Goal: Find specific page/section: Find specific page/section

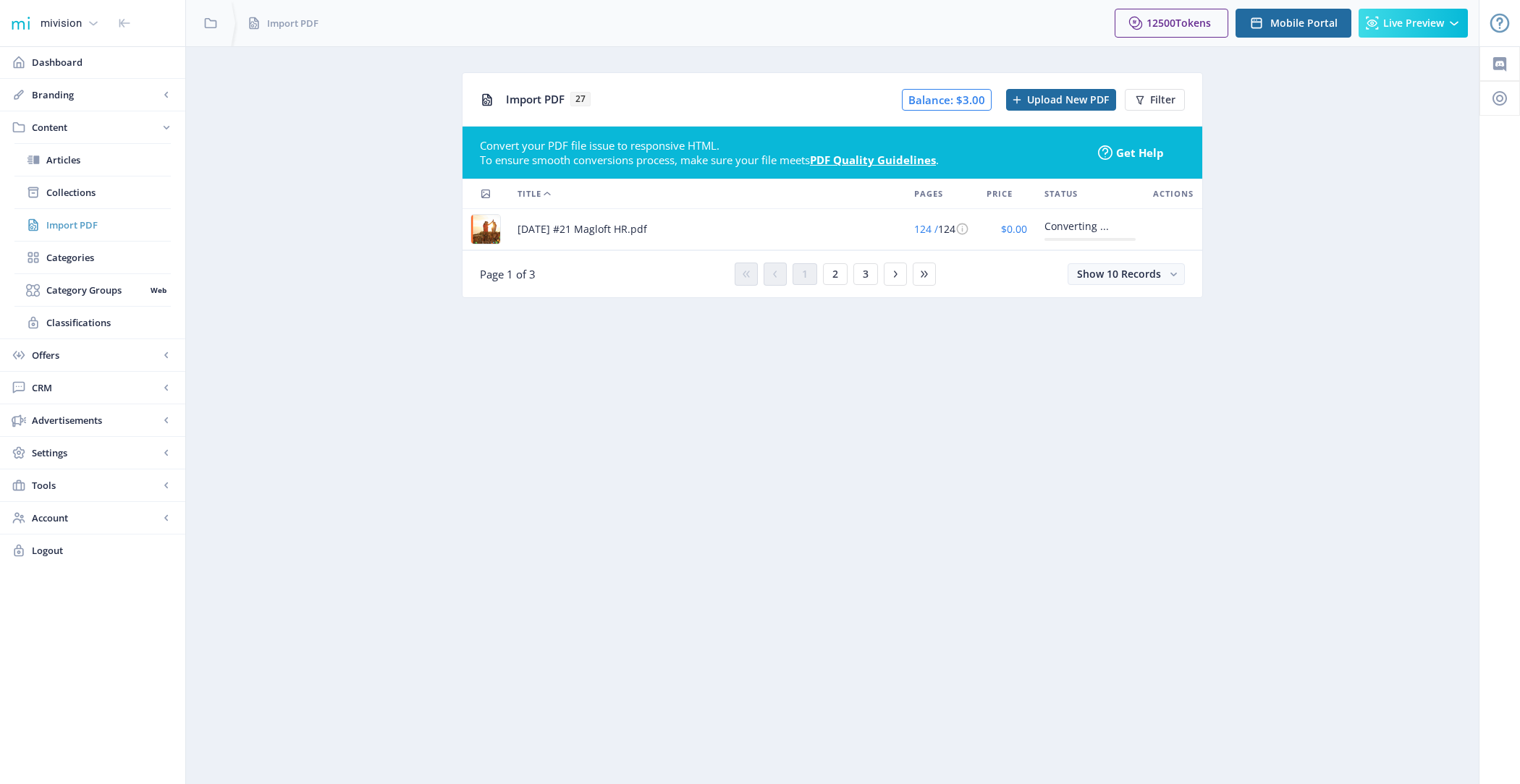
click at [106, 228] on span "Import PDF" at bounding box center [108, 225] width 124 height 15
click at [98, 177] on link "Collections" at bounding box center [93, 192] width 157 height 31
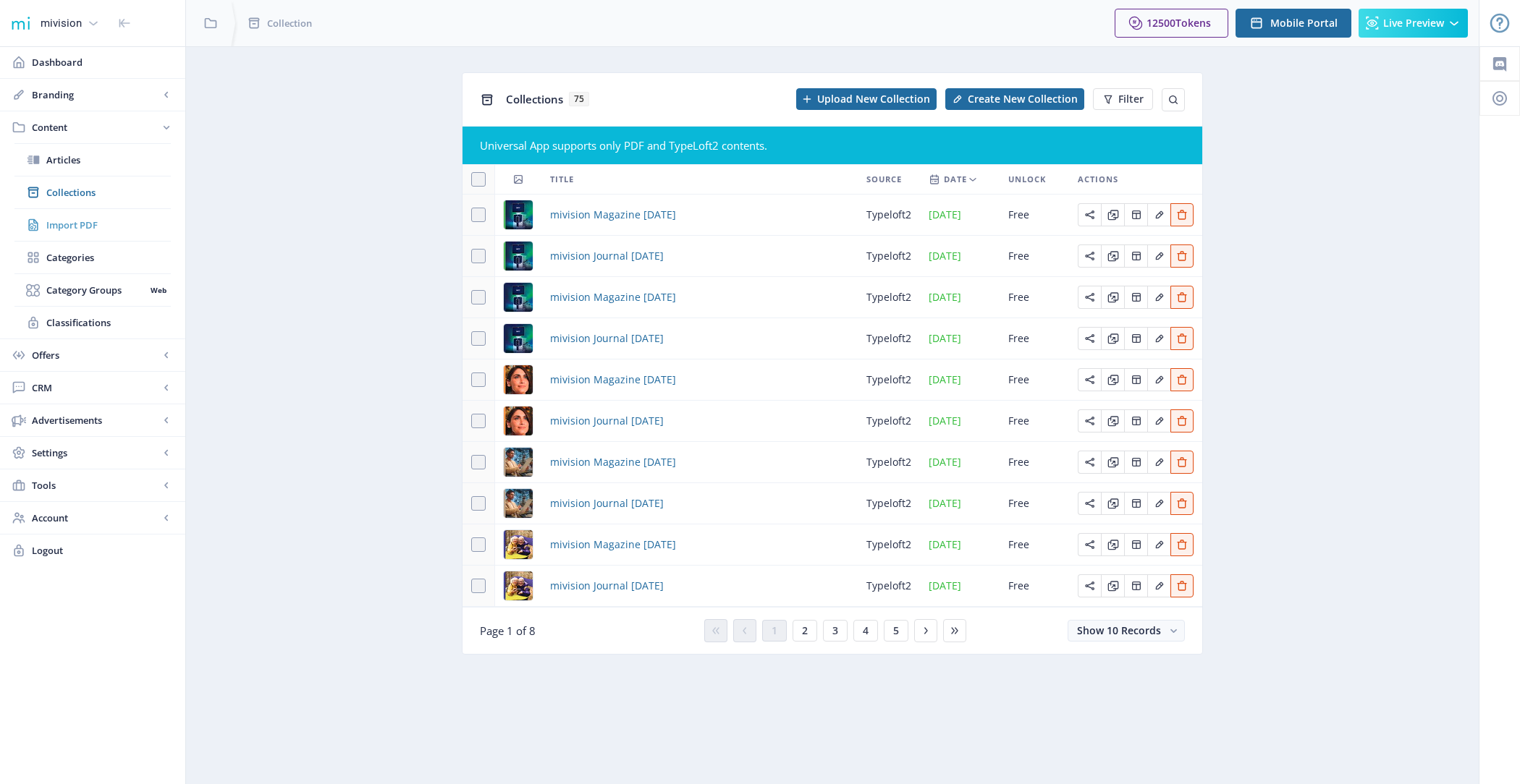
click at [98, 221] on span "Import PDF" at bounding box center [108, 225] width 124 height 15
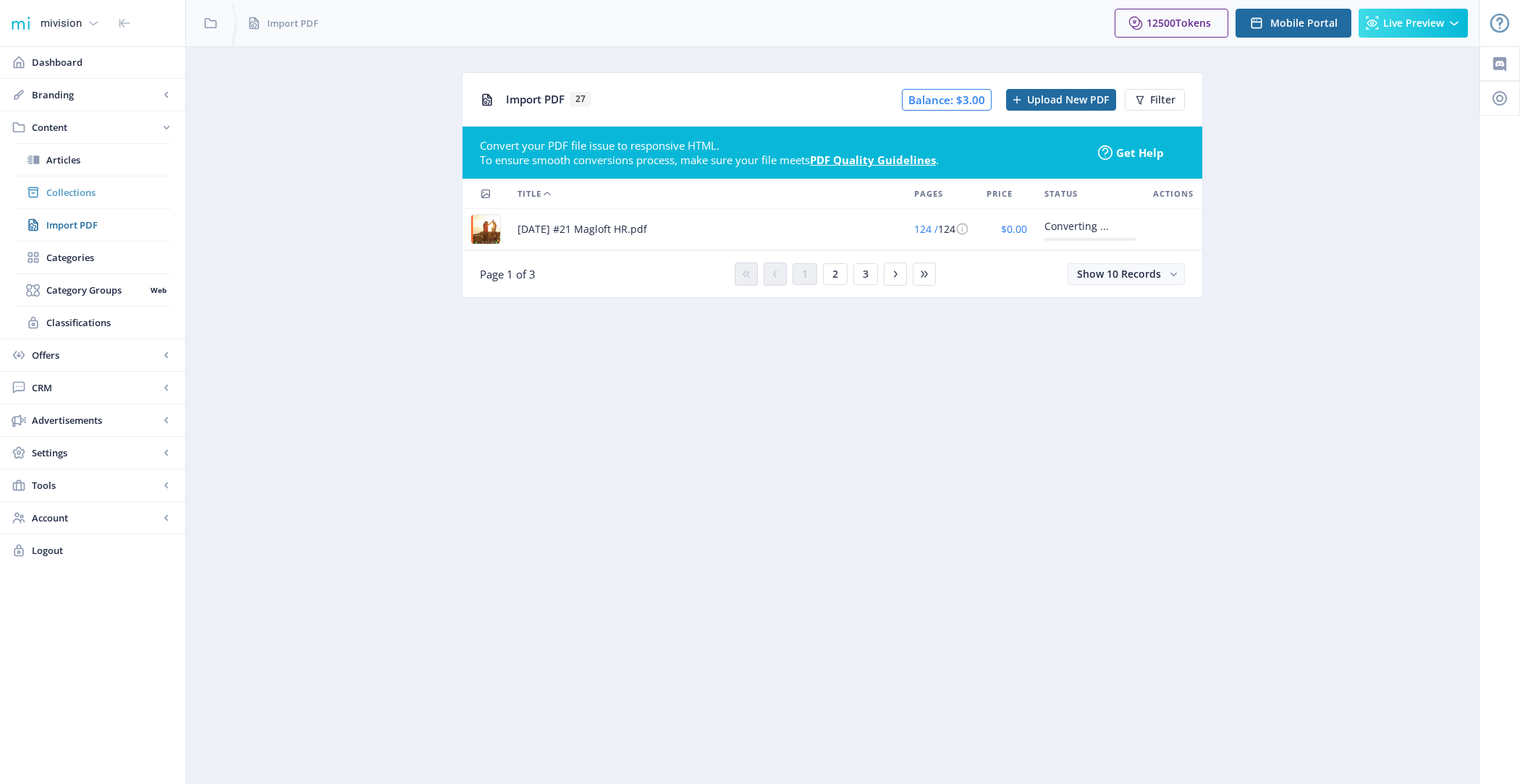
click at [120, 192] on span "Collections" at bounding box center [108, 192] width 124 height 15
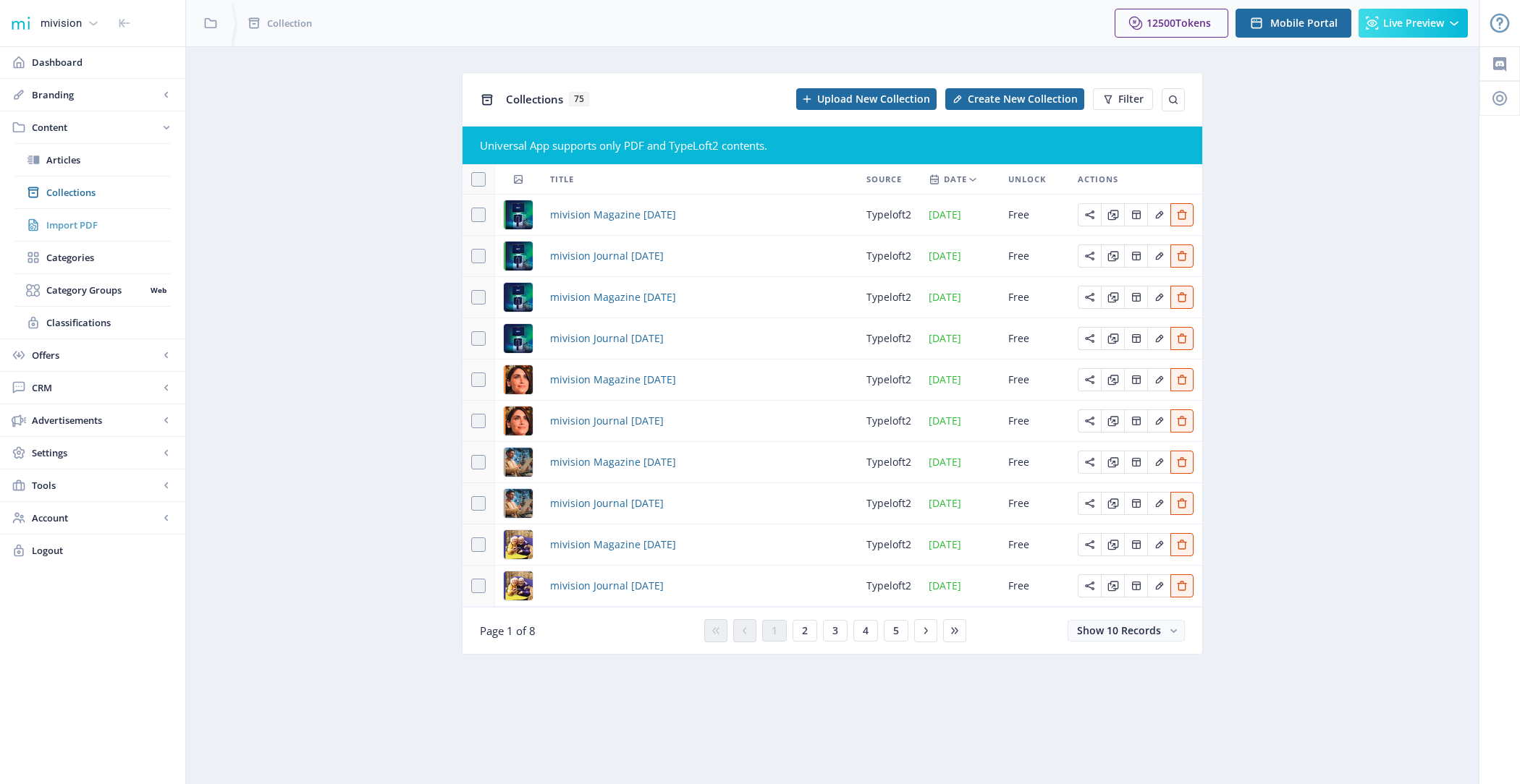
click at [113, 215] on link "Import PDF" at bounding box center [93, 224] width 157 height 31
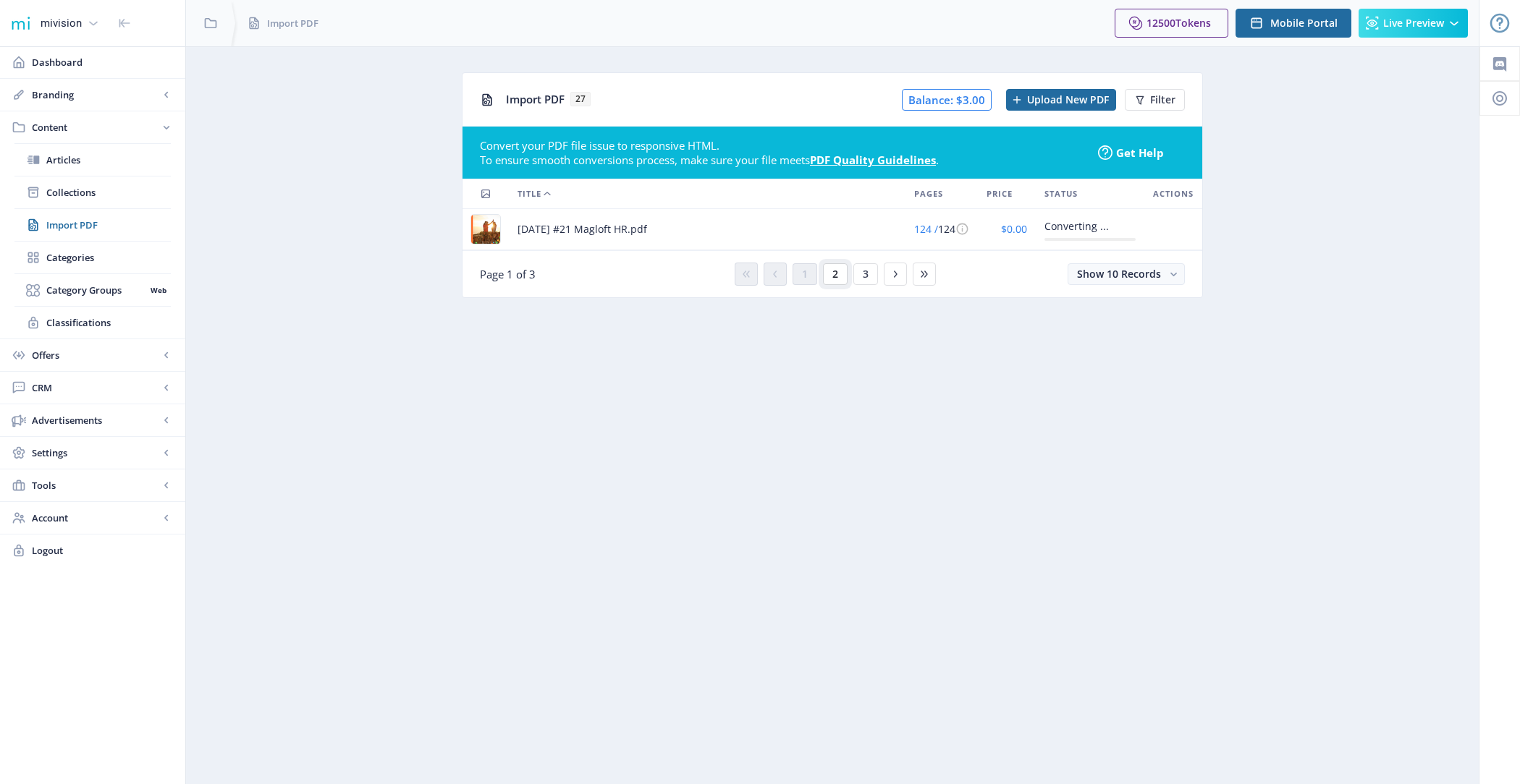
click at [833, 270] on span "2" at bounding box center [835, 274] width 6 height 11
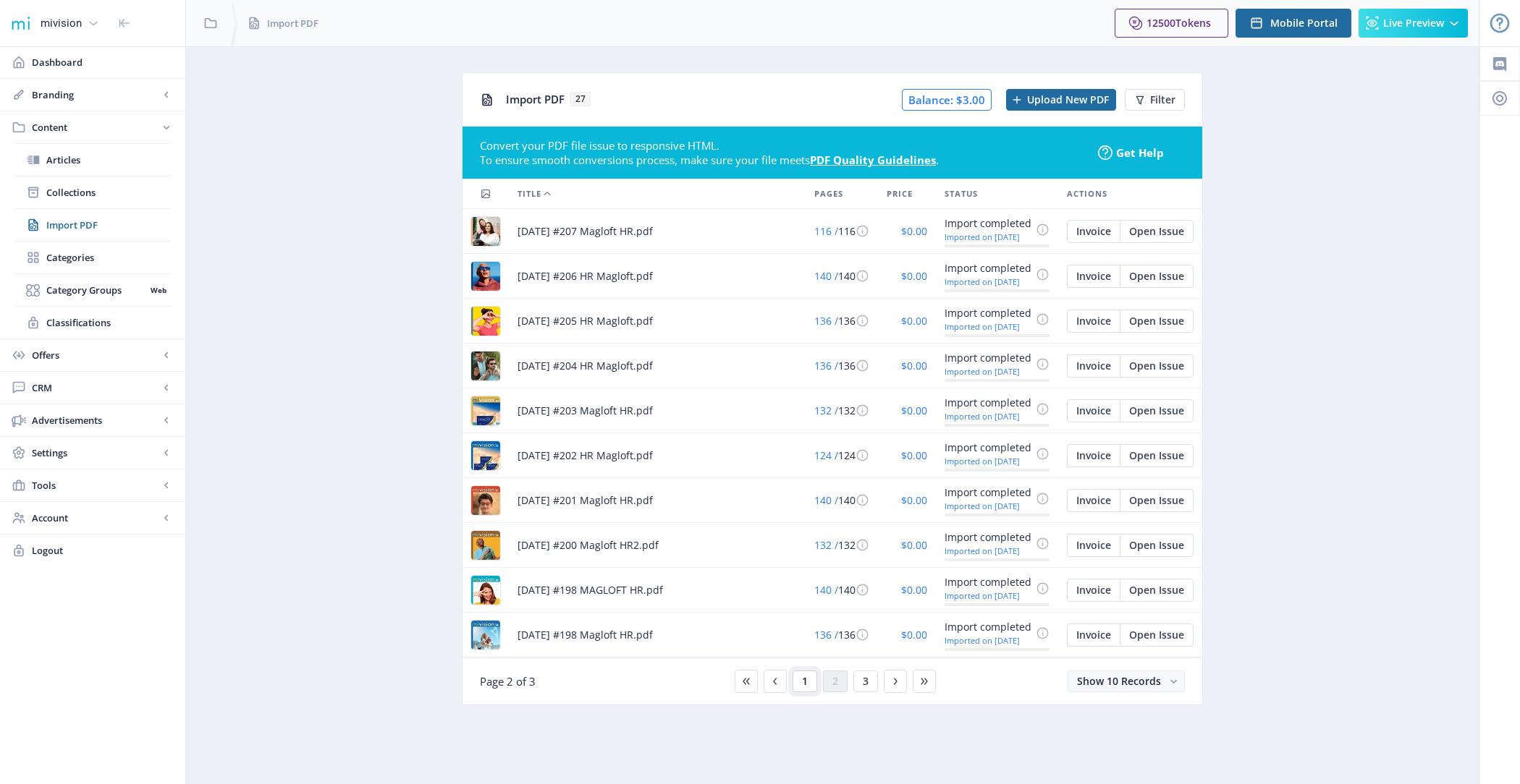
click at [800, 676] on button "1" at bounding box center [804, 681] width 24 height 22
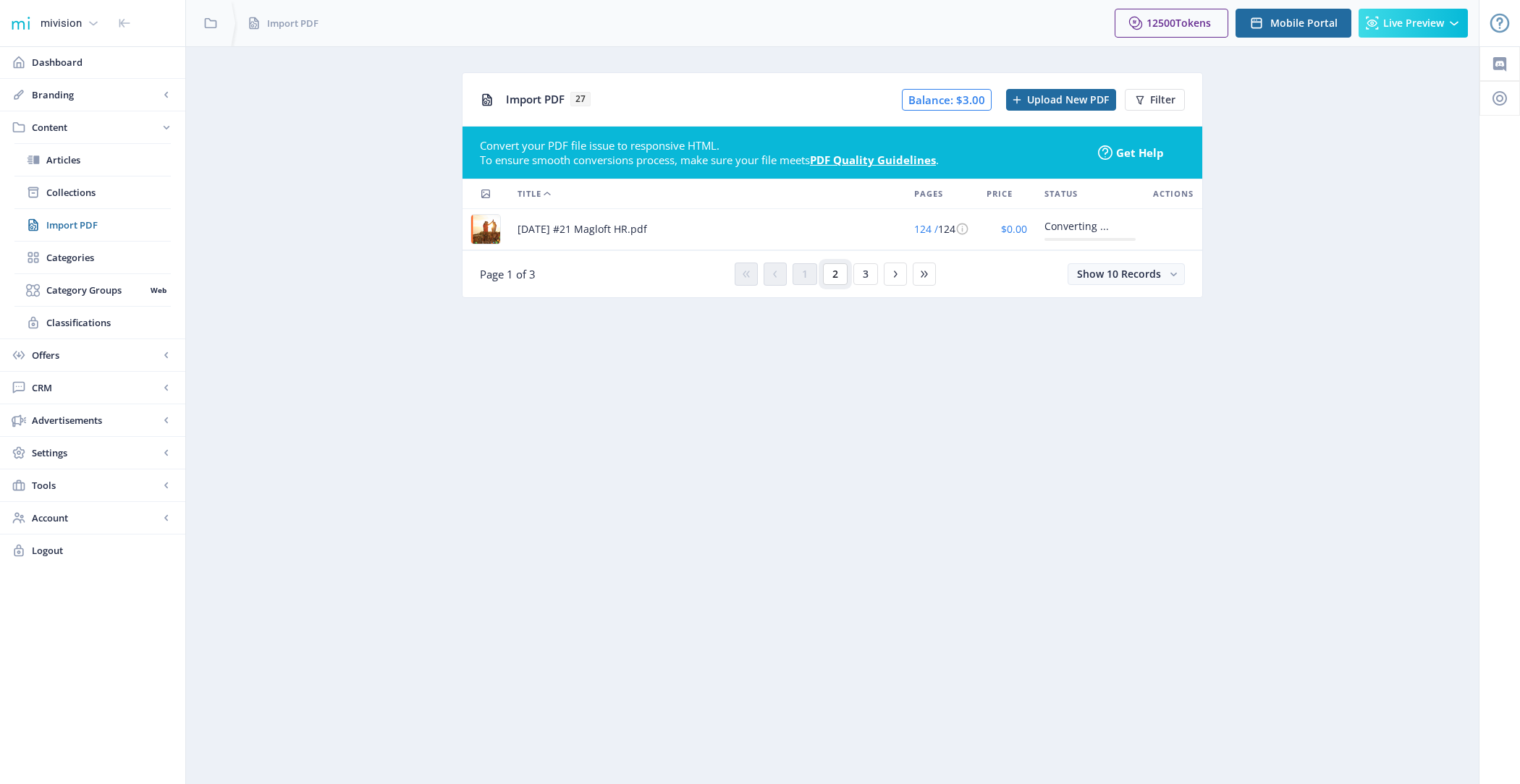
click at [833, 275] on span "2" at bounding box center [835, 274] width 6 height 11
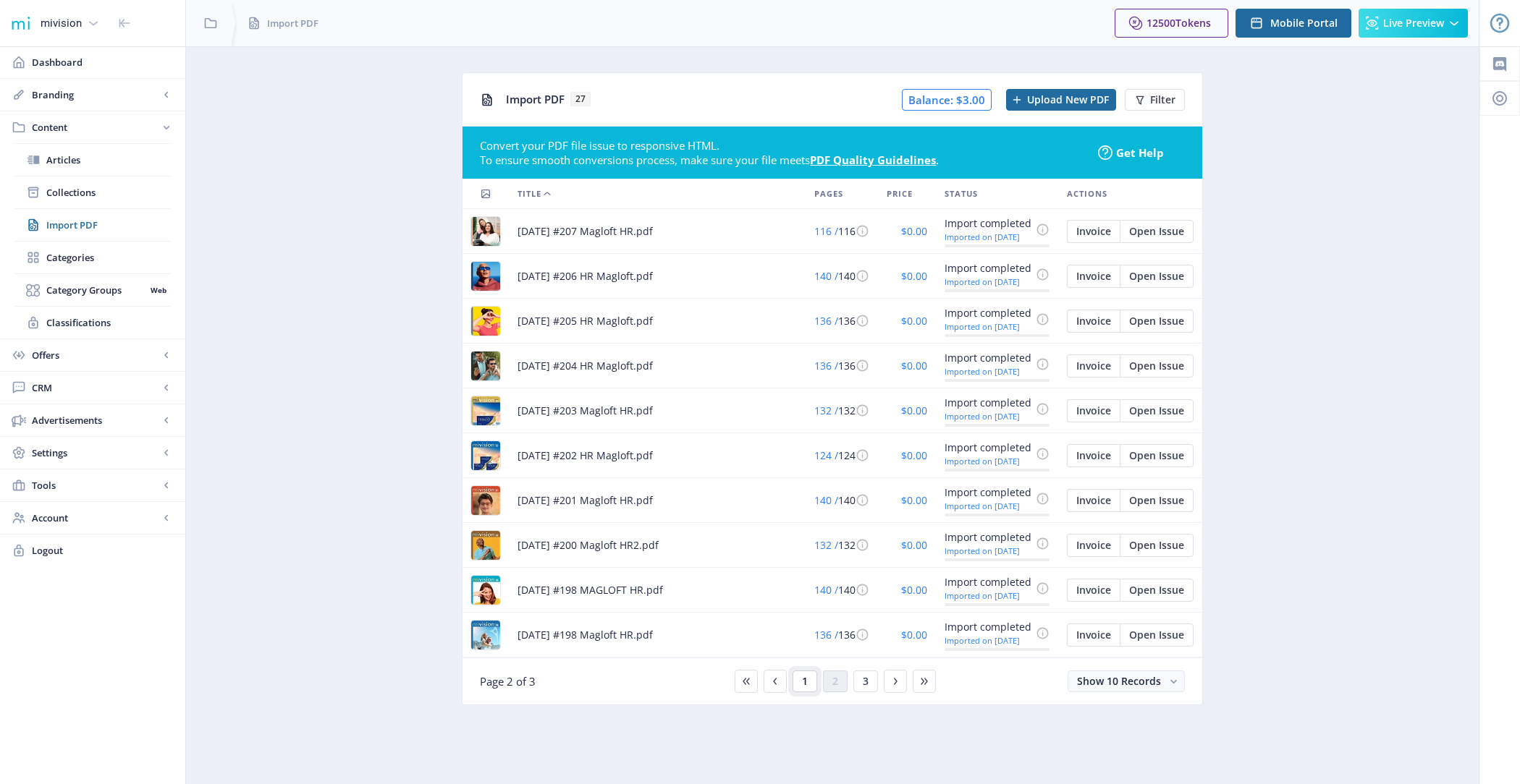
click at [805, 682] on span "1" at bounding box center [804, 681] width 6 height 11
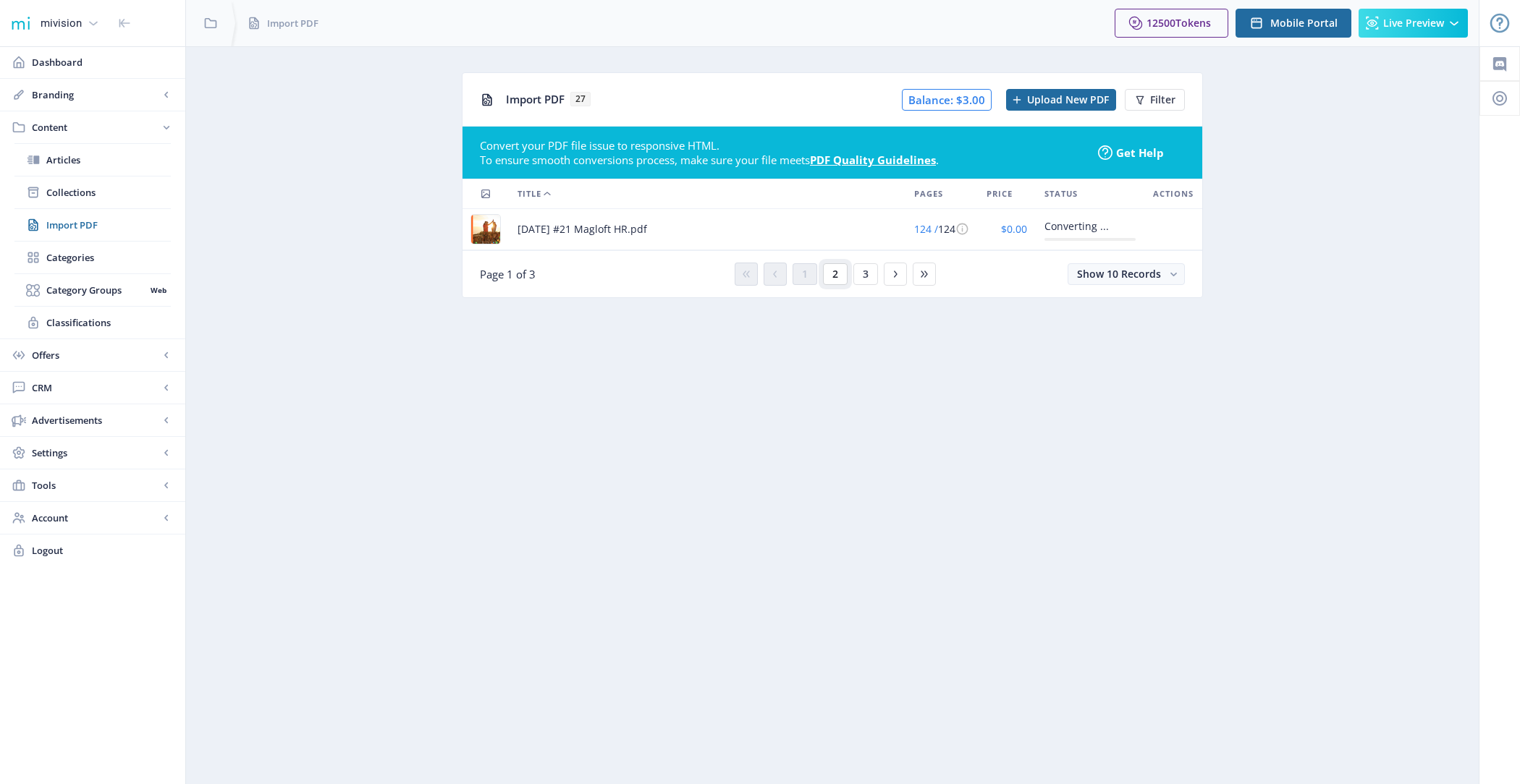
click at [826, 275] on button "2" at bounding box center [835, 274] width 24 height 22
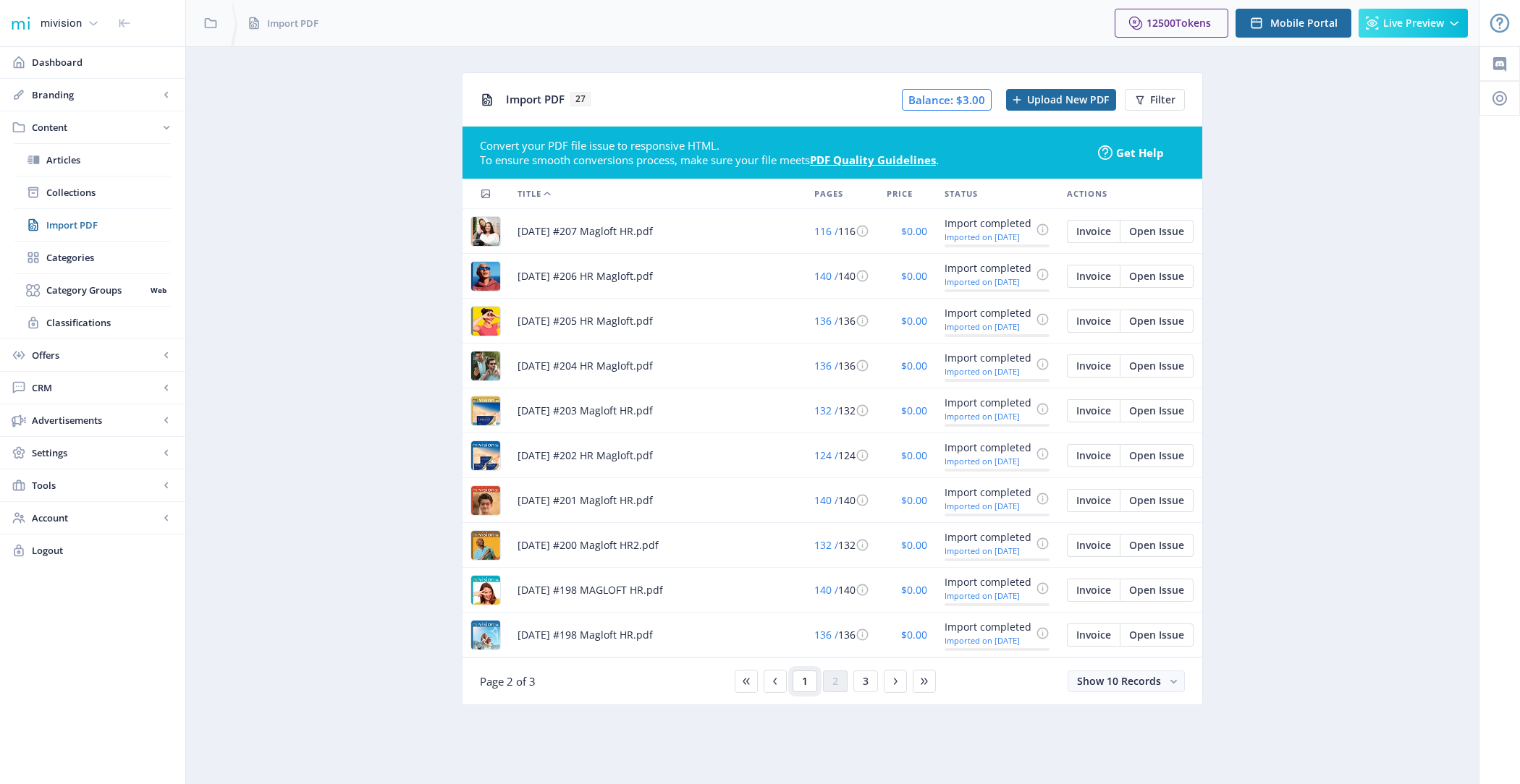
click at [803, 681] on span "1" at bounding box center [804, 681] width 6 height 11
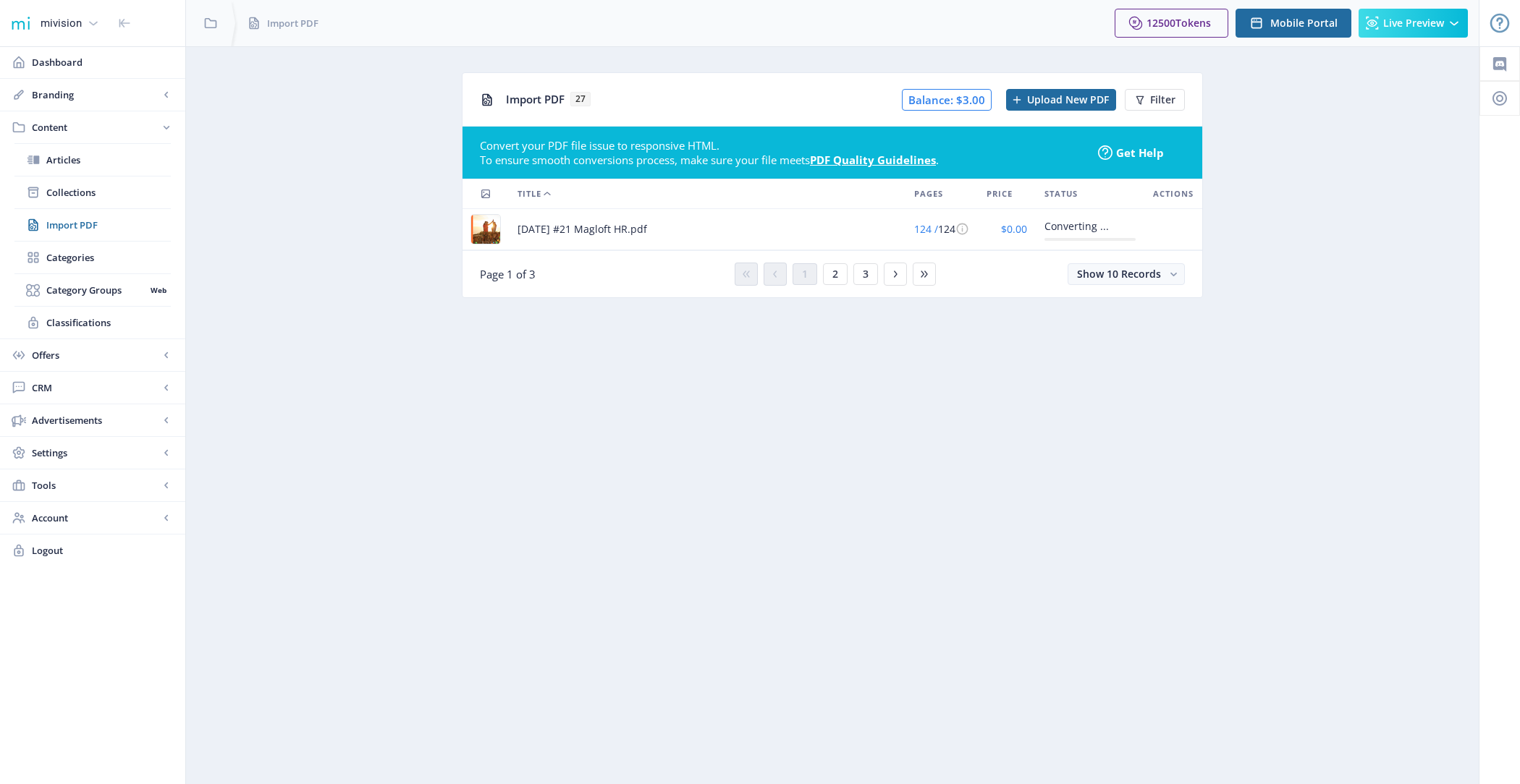
click at [477, 231] on img at bounding box center [485, 229] width 29 height 29
